Goal: Task Accomplishment & Management: Manage account settings

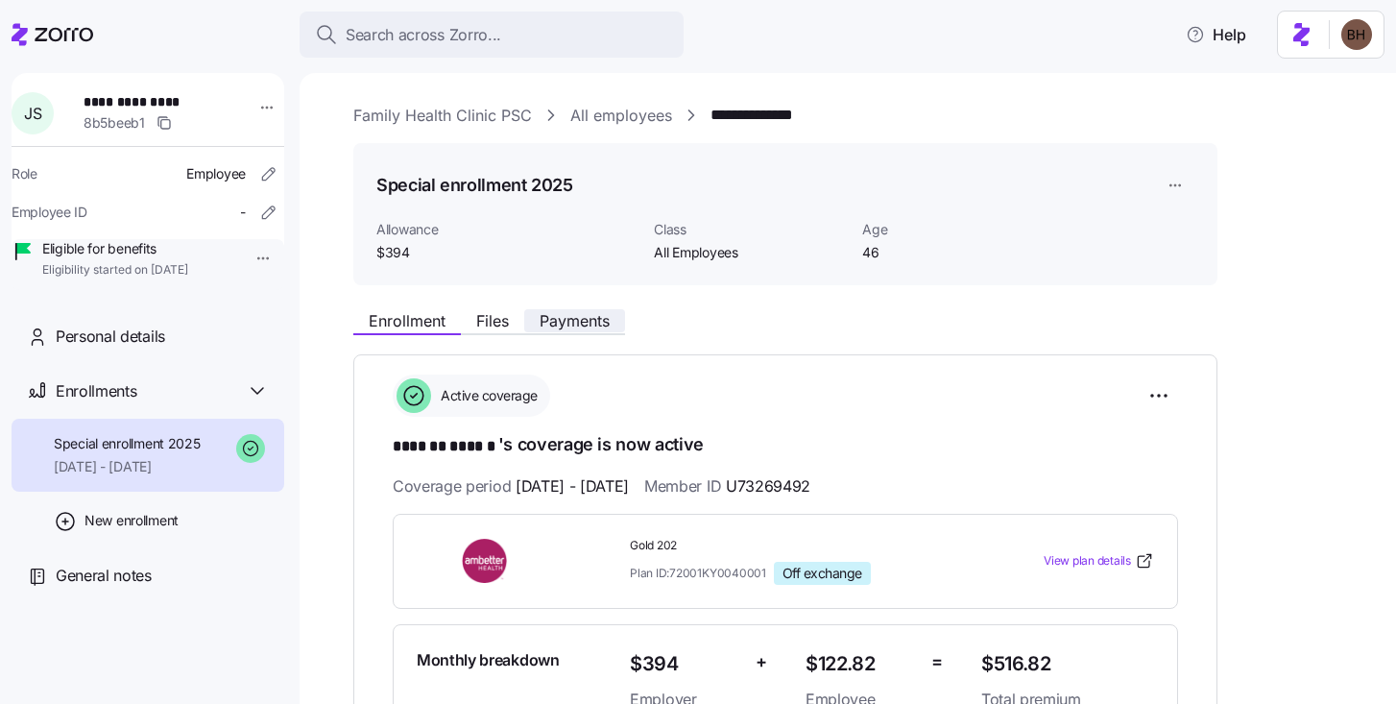
click at [589, 322] on span "Payments" at bounding box center [575, 320] width 70 height 15
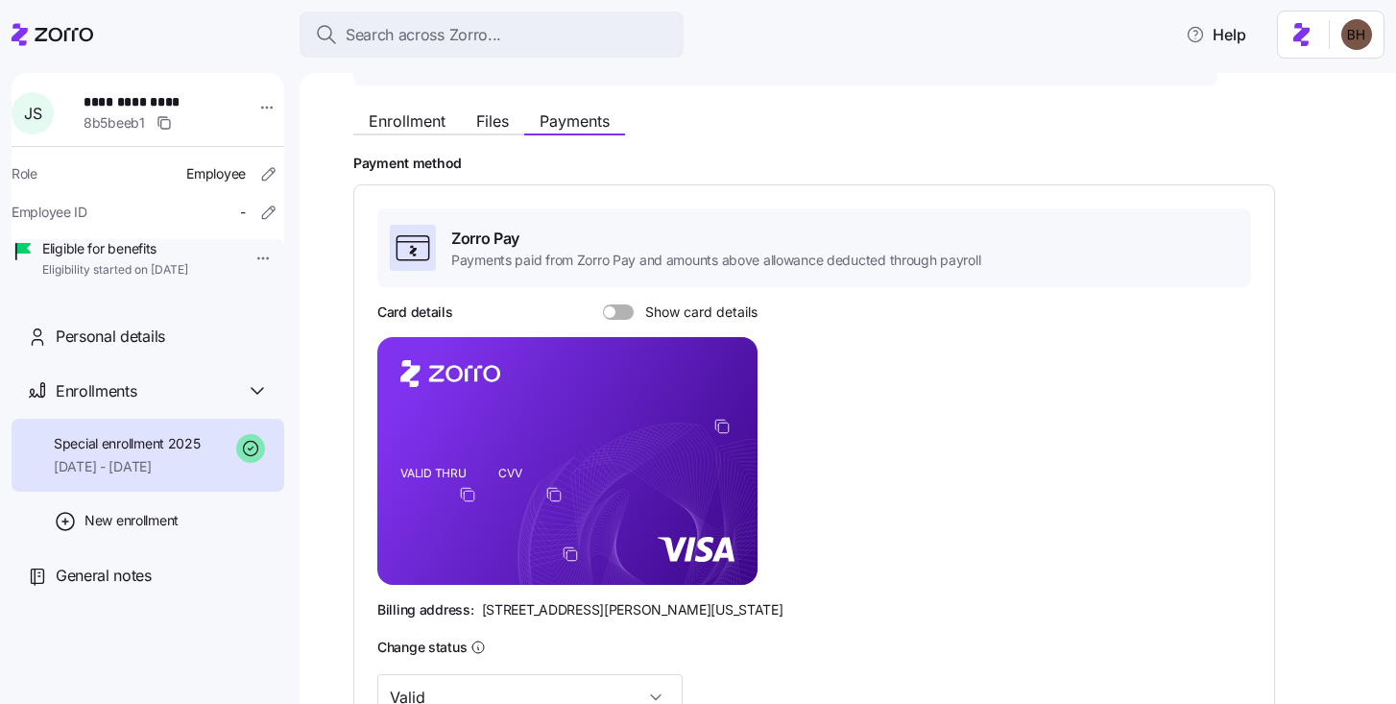
scroll to position [33, 0]
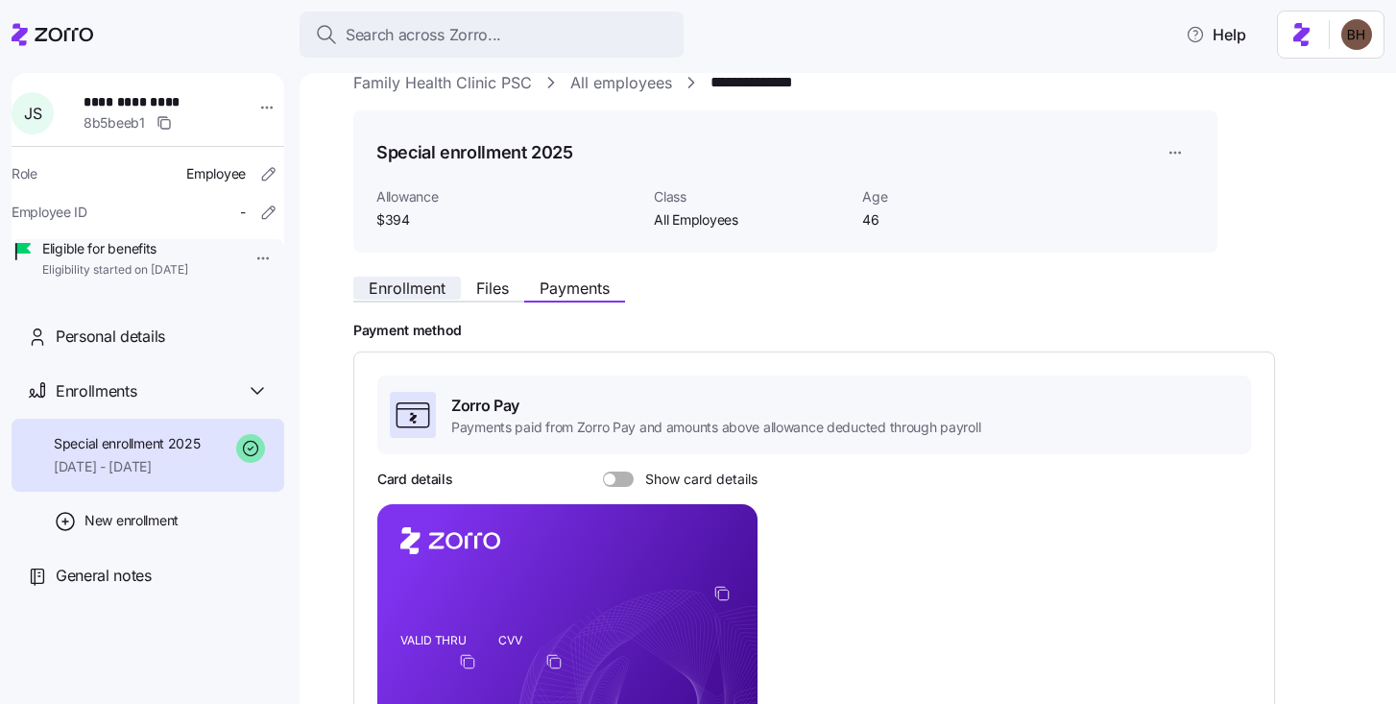
click at [425, 293] on span "Enrollment" at bounding box center [407, 287] width 77 height 15
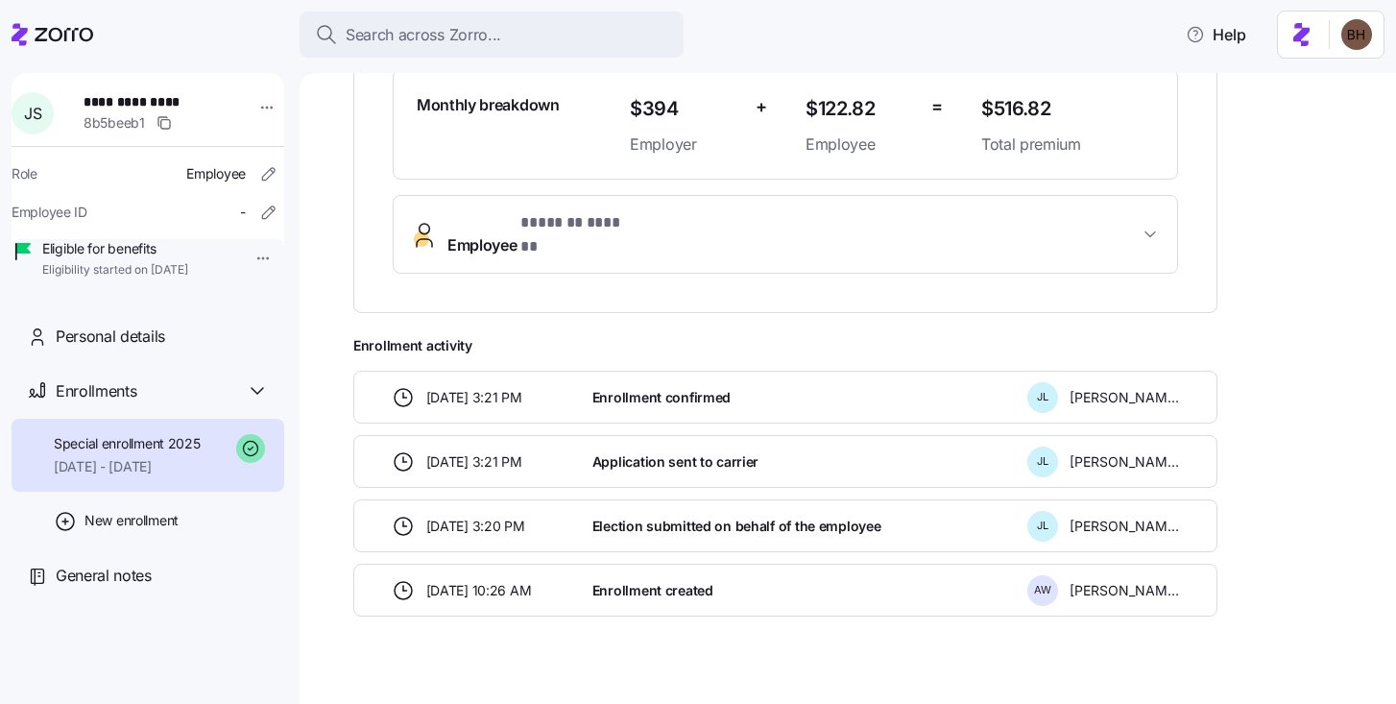
scroll to position [565, 0]
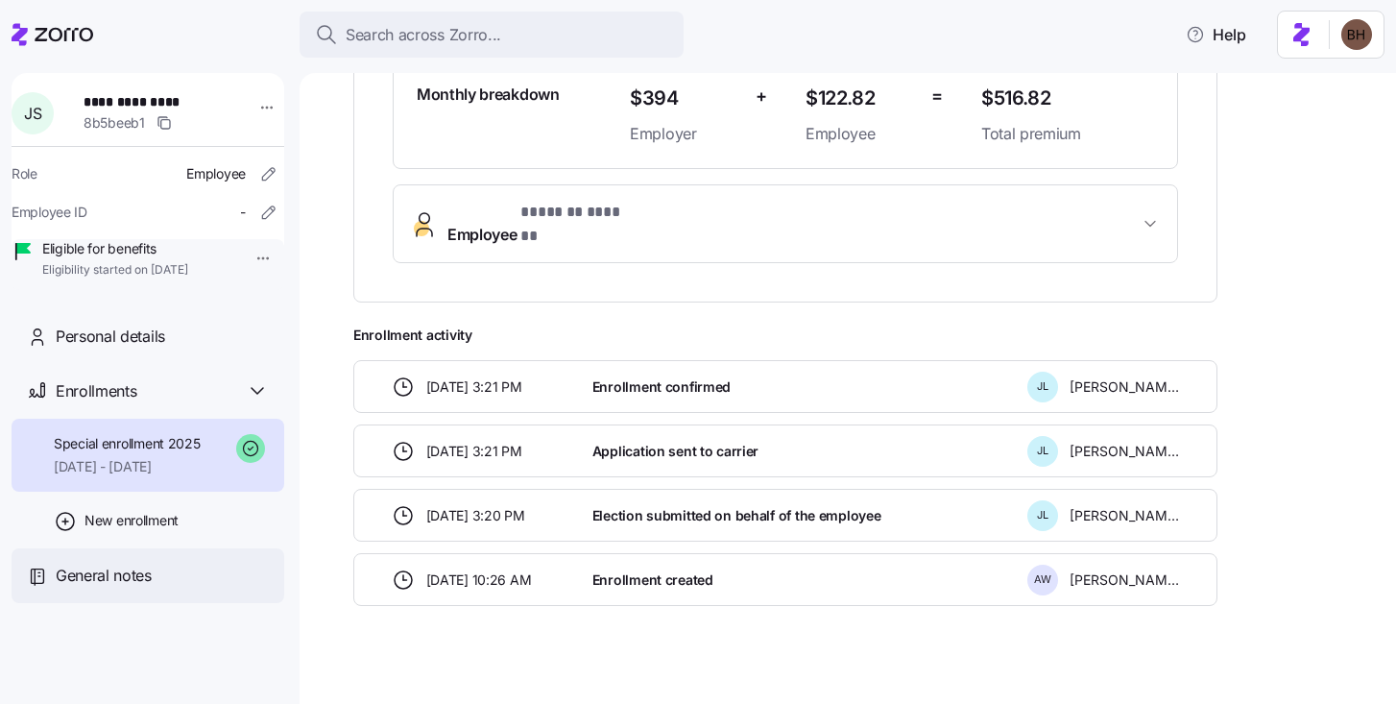
click at [130, 588] on span "General notes" at bounding box center [104, 576] width 96 height 24
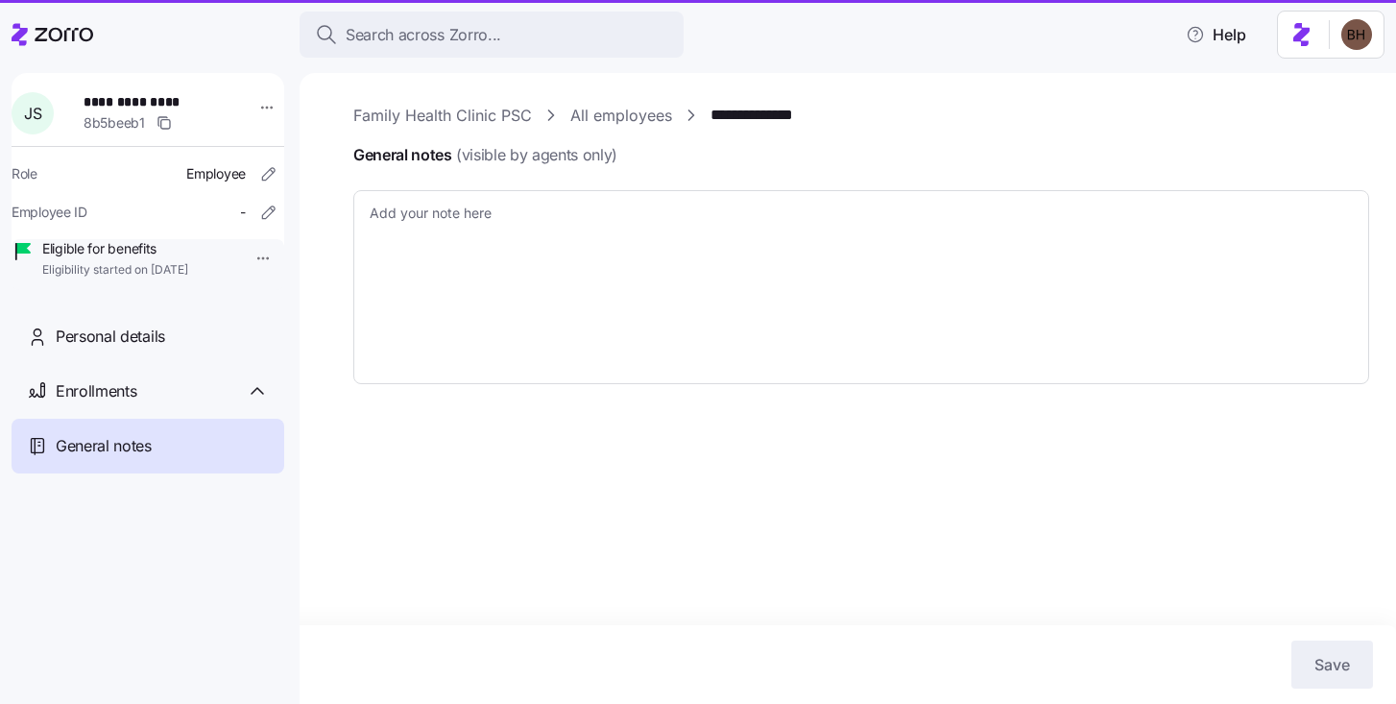
type textarea "x"
